Goal: Task Accomplishment & Management: Manage account settings

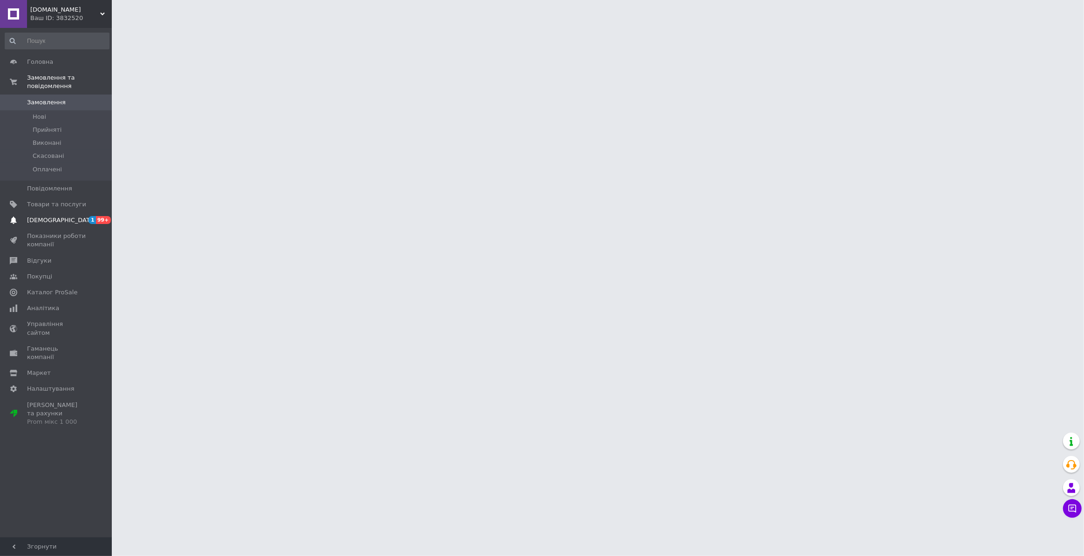
click at [75, 216] on span "[DEMOGRAPHIC_DATA]" at bounding box center [56, 220] width 59 height 8
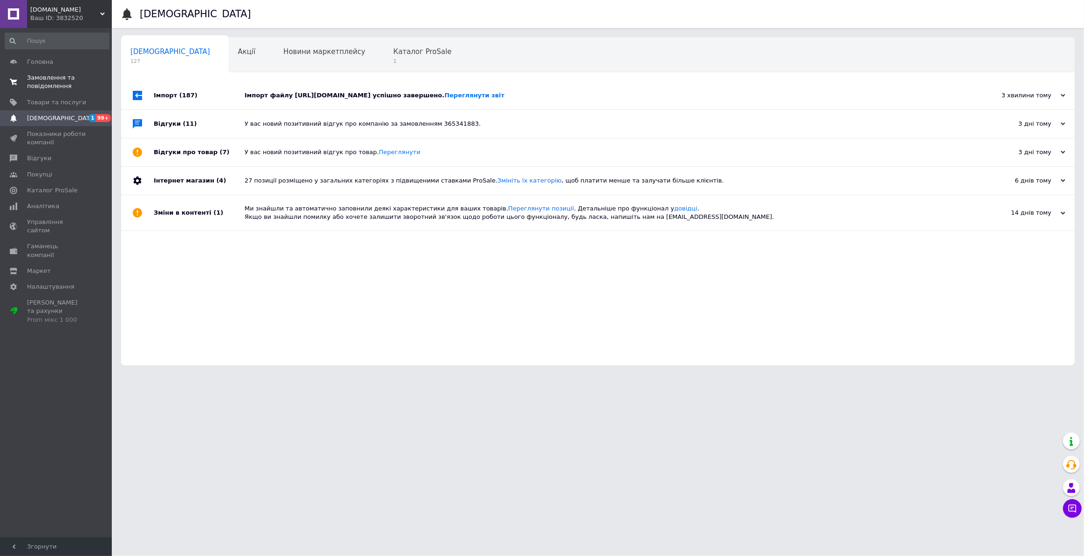
click at [53, 84] on span "Замовлення та повідомлення" at bounding box center [56, 82] width 59 height 17
